Goal: Task Accomplishment & Management: Complete application form

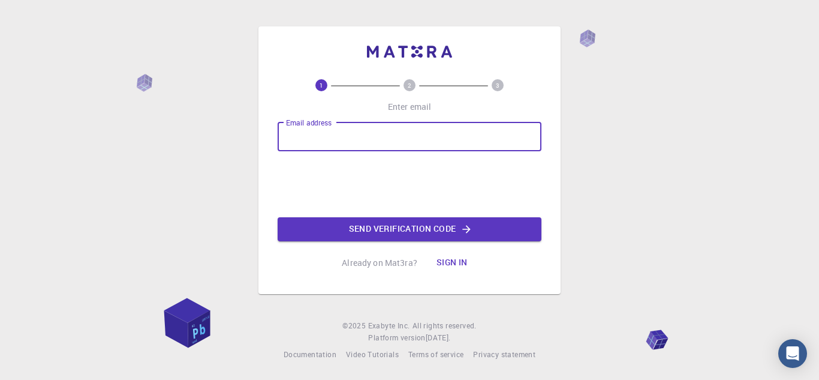
click at [372, 128] on input "Email address" at bounding box center [410, 136] width 264 height 29
type input "[EMAIL_ADDRESS][DOMAIN_NAME]"
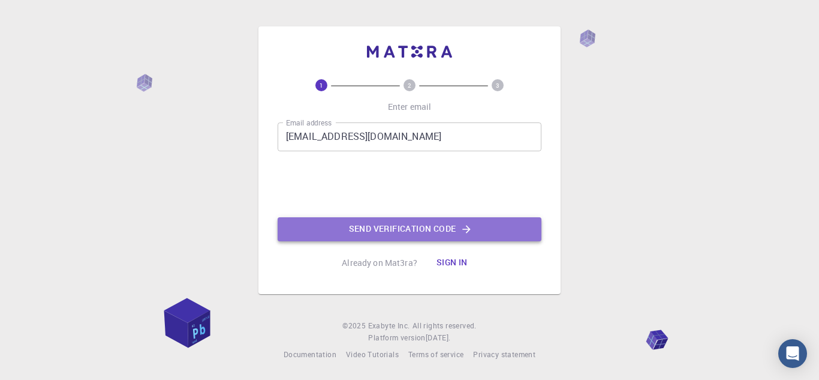
click at [371, 228] on button "Send verification code" at bounding box center [410, 229] width 264 height 24
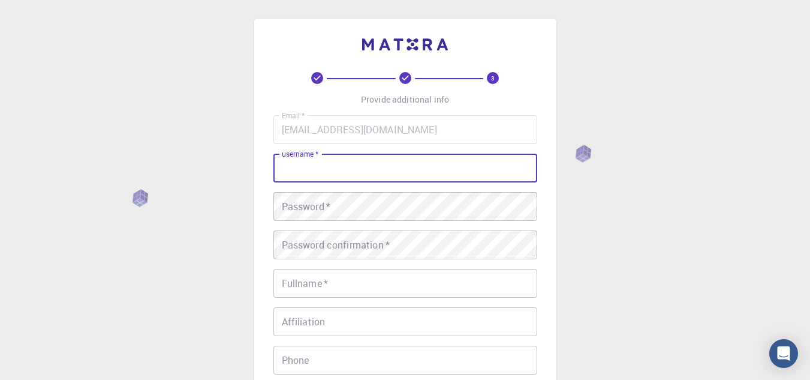
click at [338, 159] on input "username   *" at bounding box center [405, 167] width 264 height 29
type input "[PERSON_NAME]"
